Goal: Browse casually

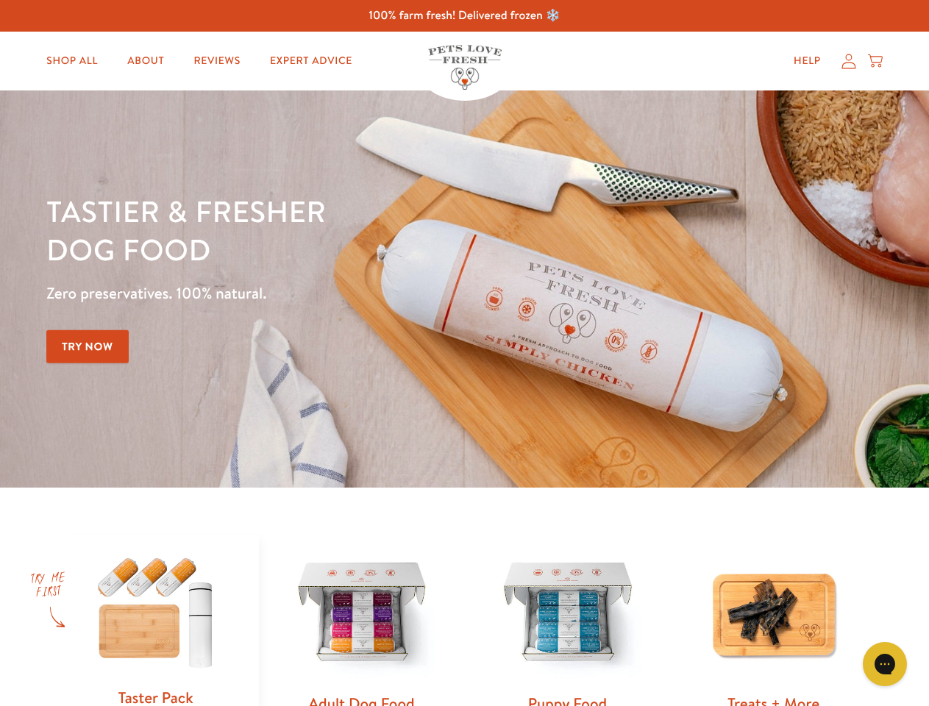
click at [464, 353] on div "Tastier & fresher dog food Zero preservatives. 100% natural. Try Now" at bounding box center [325, 289] width 558 height 194
click at [885, 665] on icon "Gorgias live chat" at bounding box center [885, 664] width 14 height 14
